Goal: Information Seeking & Learning: Check status

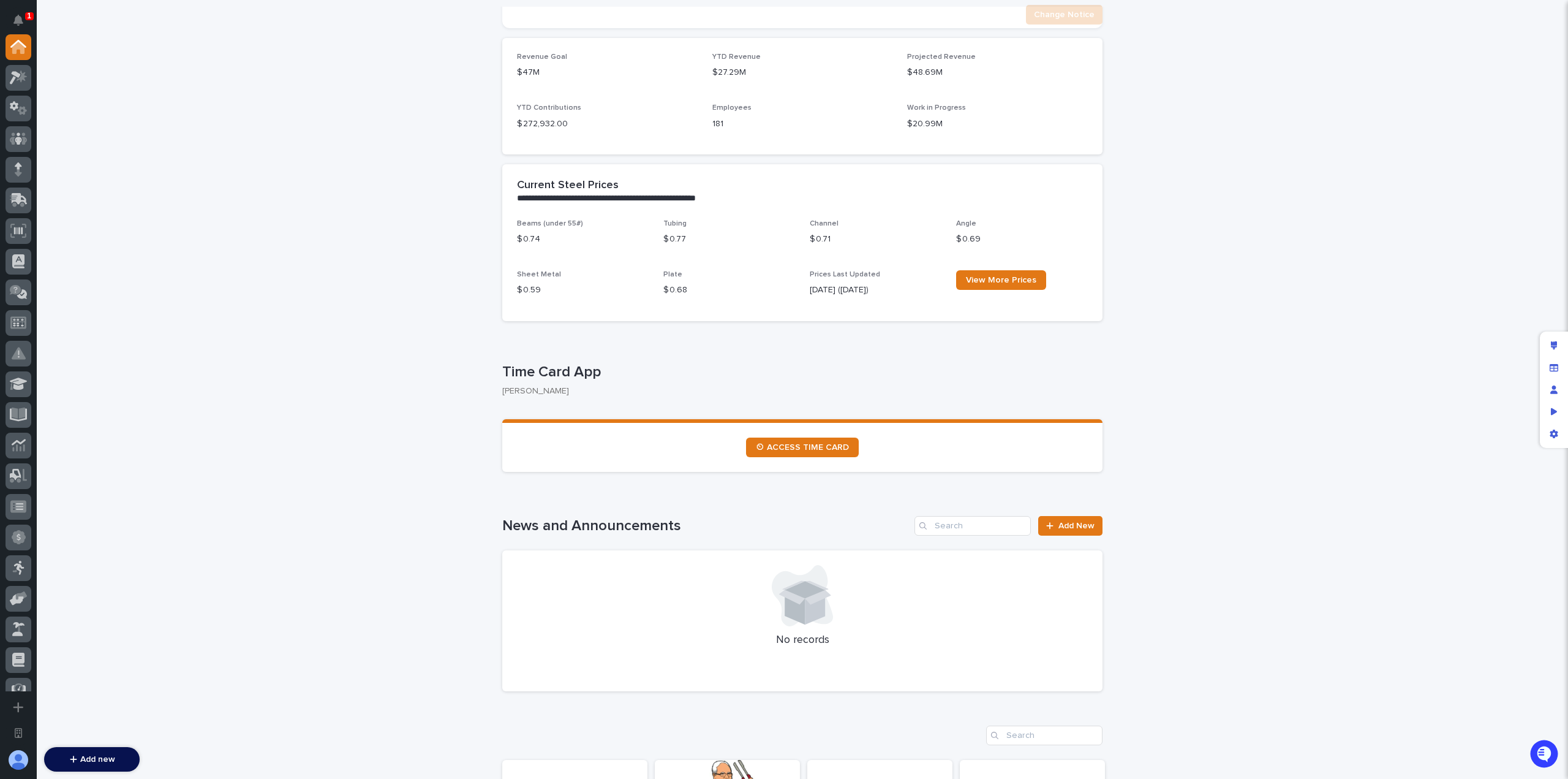
scroll to position [551, 0]
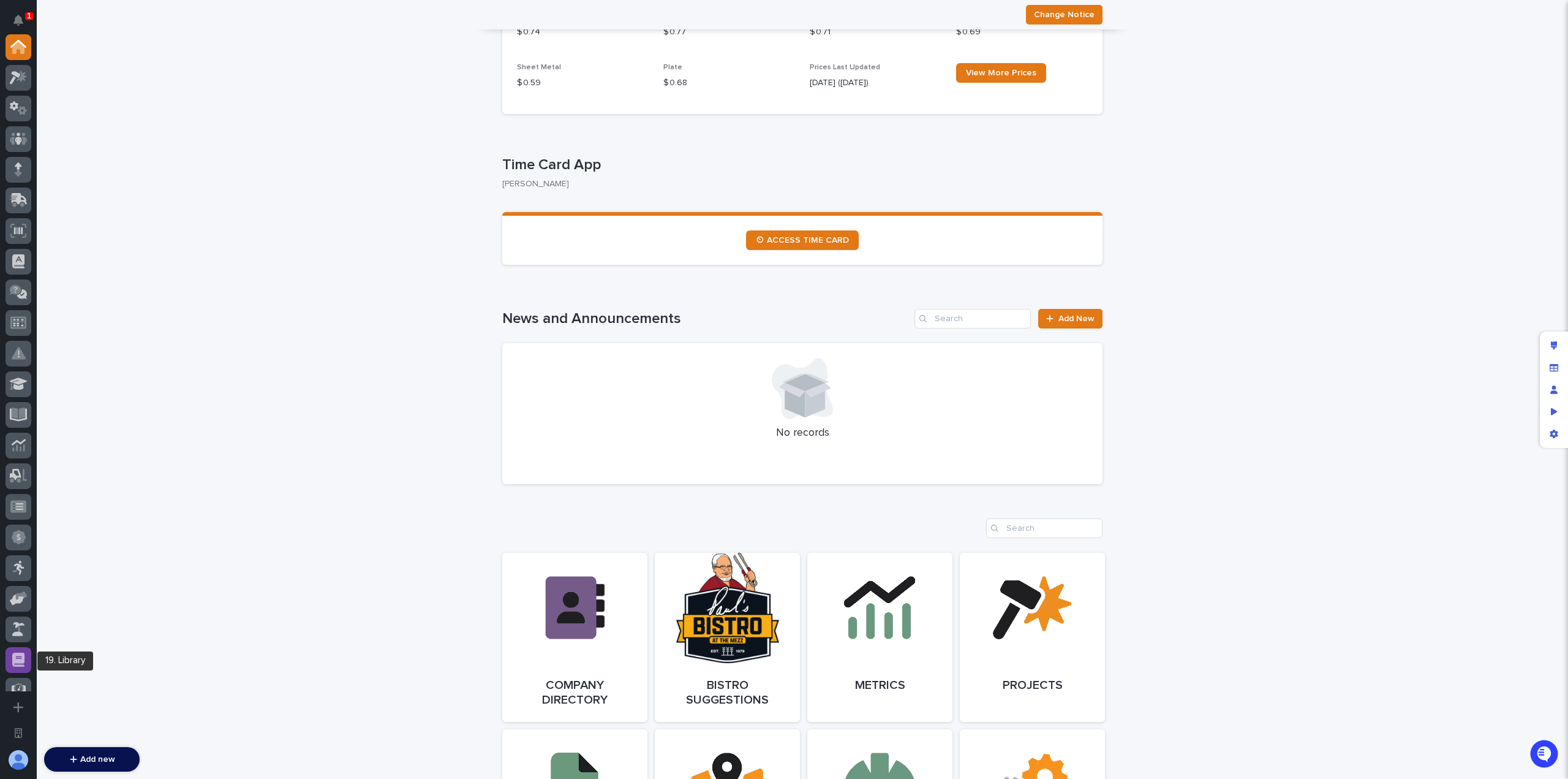
click at [17, 653] on icon at bounding box center [18, 660] width 12 height 14
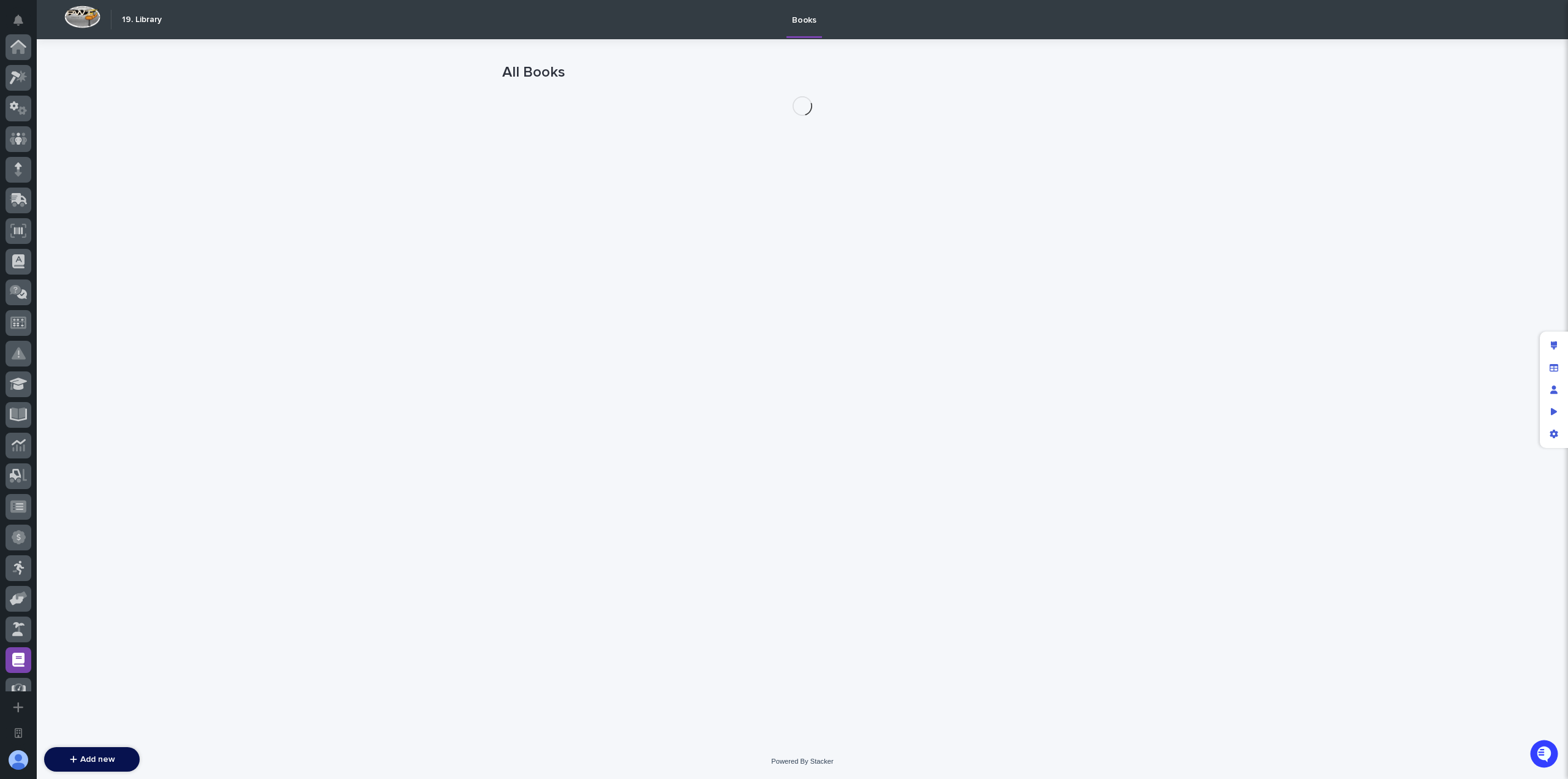
scroll to position [385, 0]
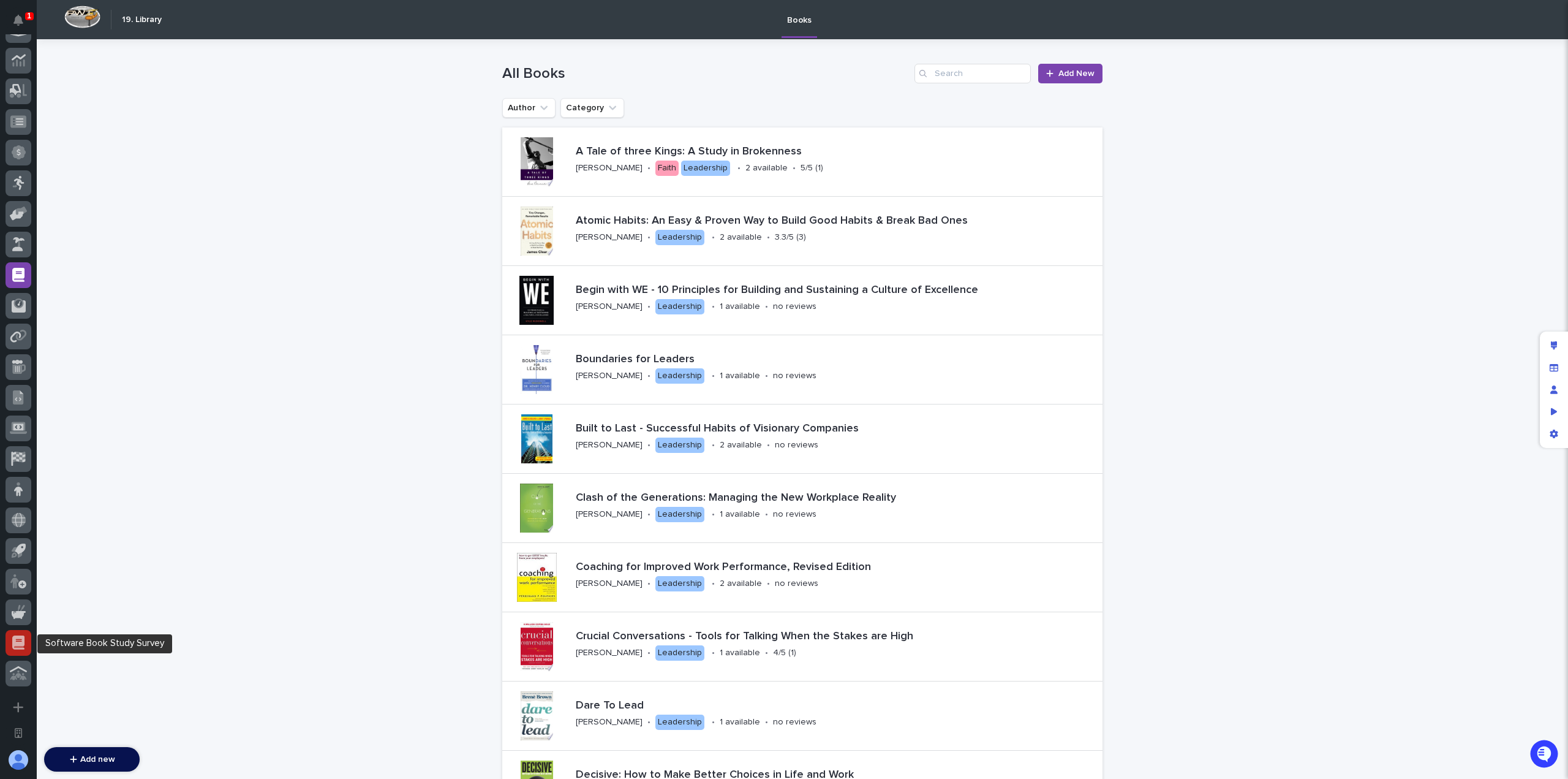
click at [20, 644] on icon at bounding box center [18, 643] width 12 height 14
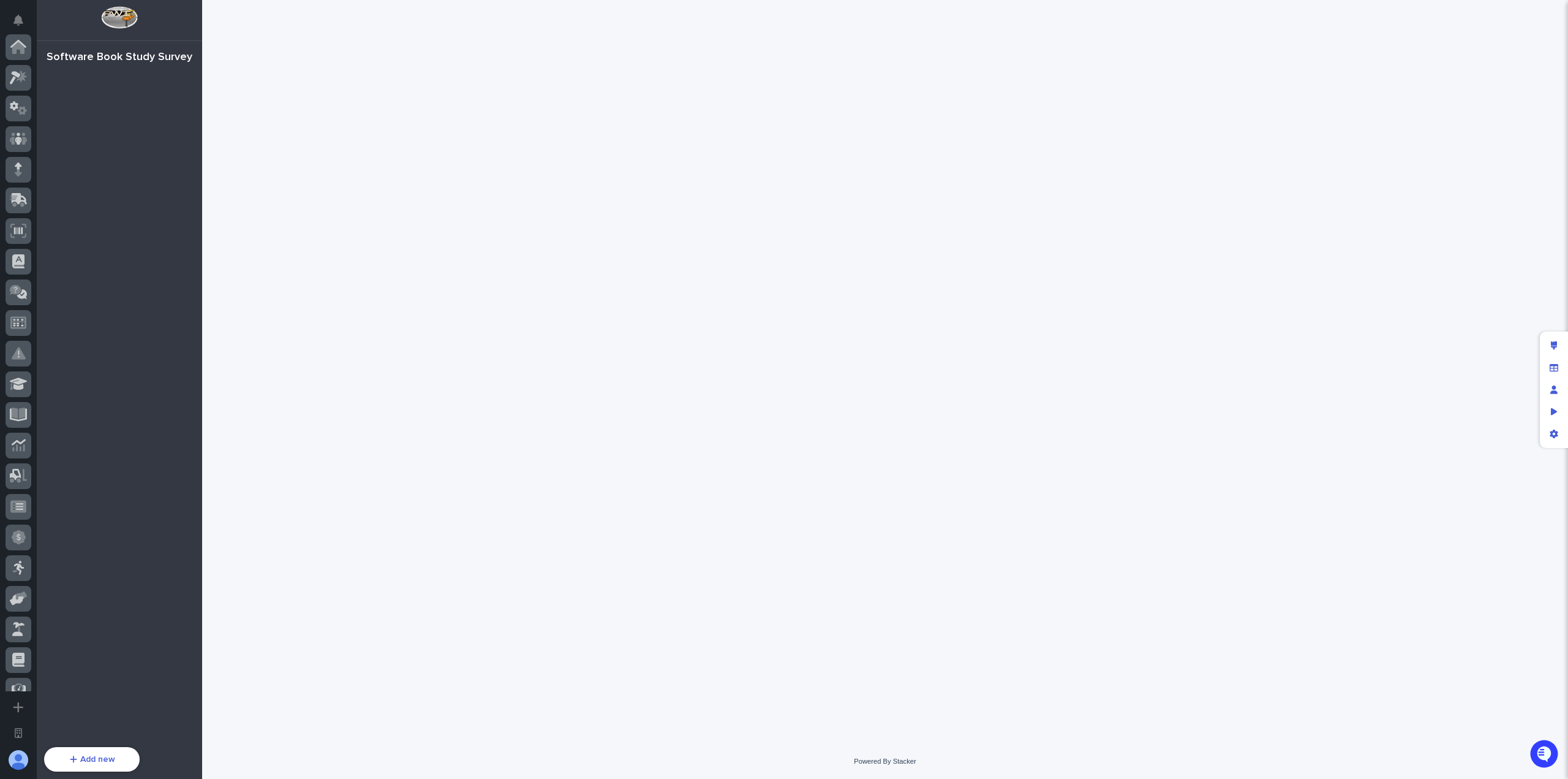
scroll to position [385, 0]
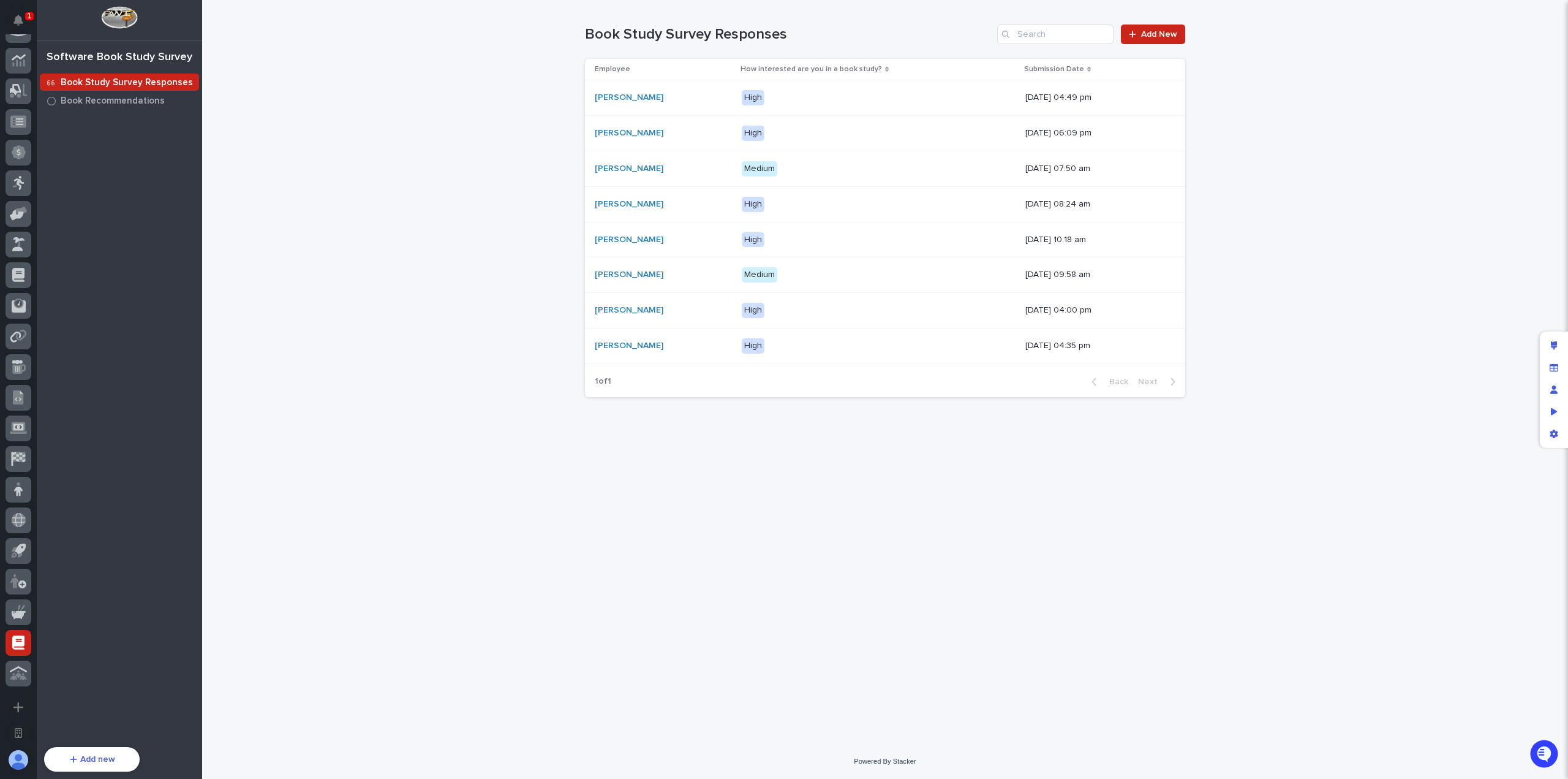
click at [638, 458] on div "Loading... Saving… Loading... Saving… Book Study Survey Responses Add New Emplo…" at bounding box center [885, 357] width 612 height 713
click at [345, 245] on div "Loading... Saving… Loading... Saving… Book Study Survey Responses Add New Emplo…" at bounding box center [885, 372] width 1366 height 744
click at [433, 218] on div "Loading... Saving… Loading... Saving… Book Study Survey Responses Add New Emplo…" at bounding box center [885, 372] width 1366 height 744
click at [690, 378] on div "[PERSON_NAME]" at bounding box center [663, 381] width 137 height 10
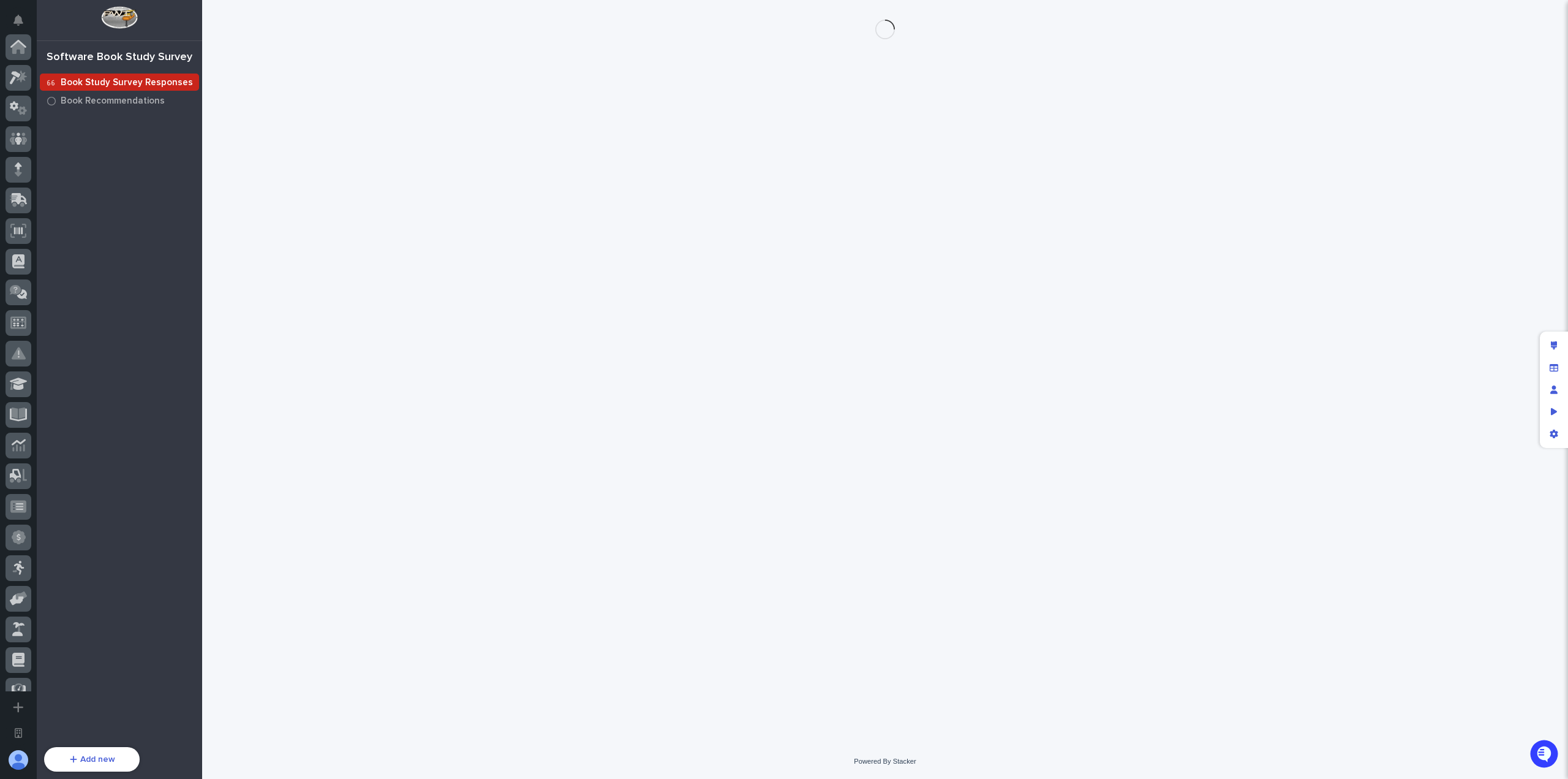
scroll to position [385, 0]
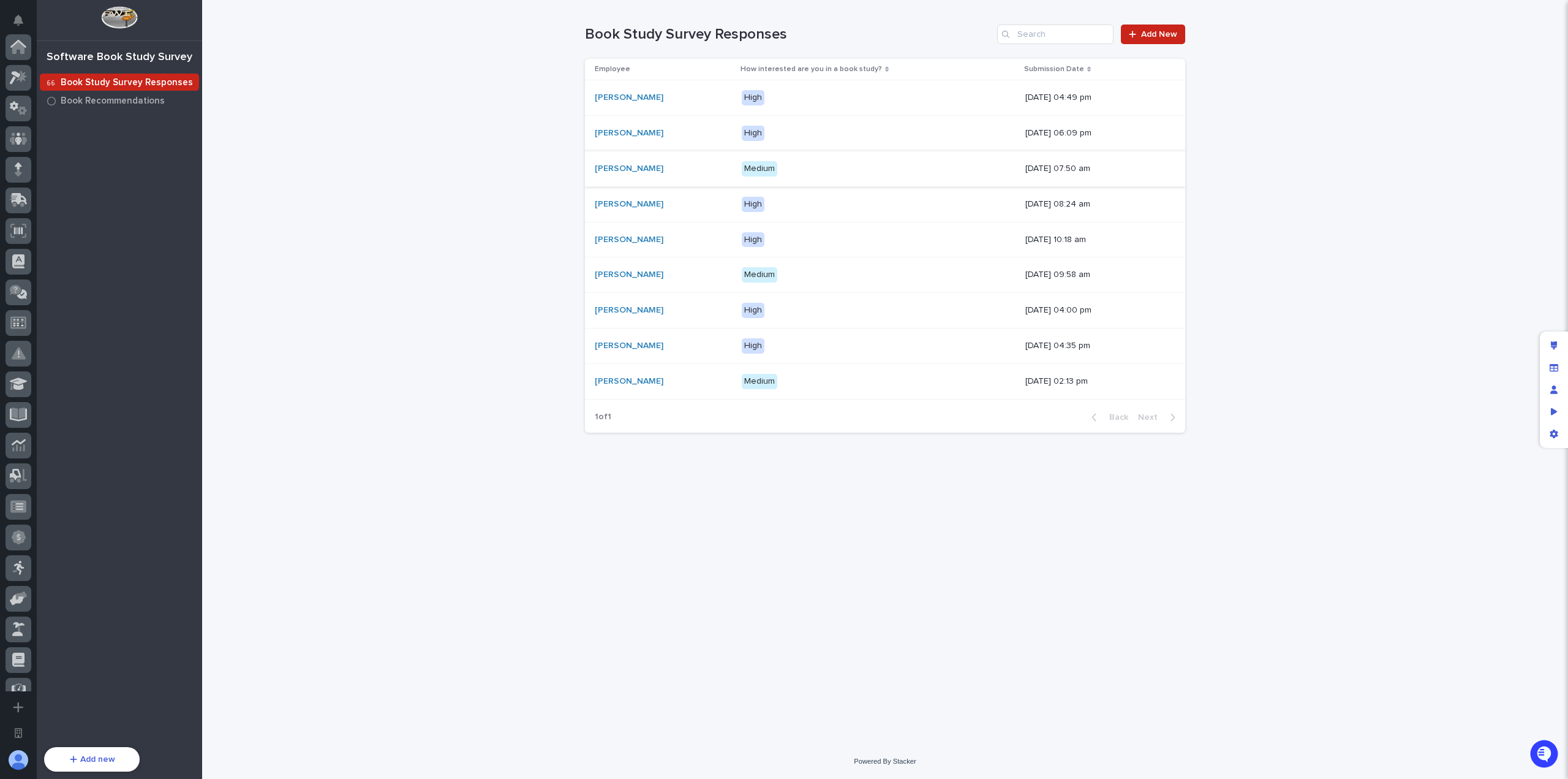
scroll to position [385, 0]
click at [466, 282] on div "Loading... Saving… Loading... Saving… Book Study Survey Responses Add New Emplo…" at bounding box center [885, 372] width 1366 height 744
click at [398, 138] on div "Loading... Saving… Loading... Saving… Book Study Survey Responses Add New Emplo…" at bounding box center [885, 372] width 1366 height 744
